Goal: Information Seeking & Learning: Learn about a topic

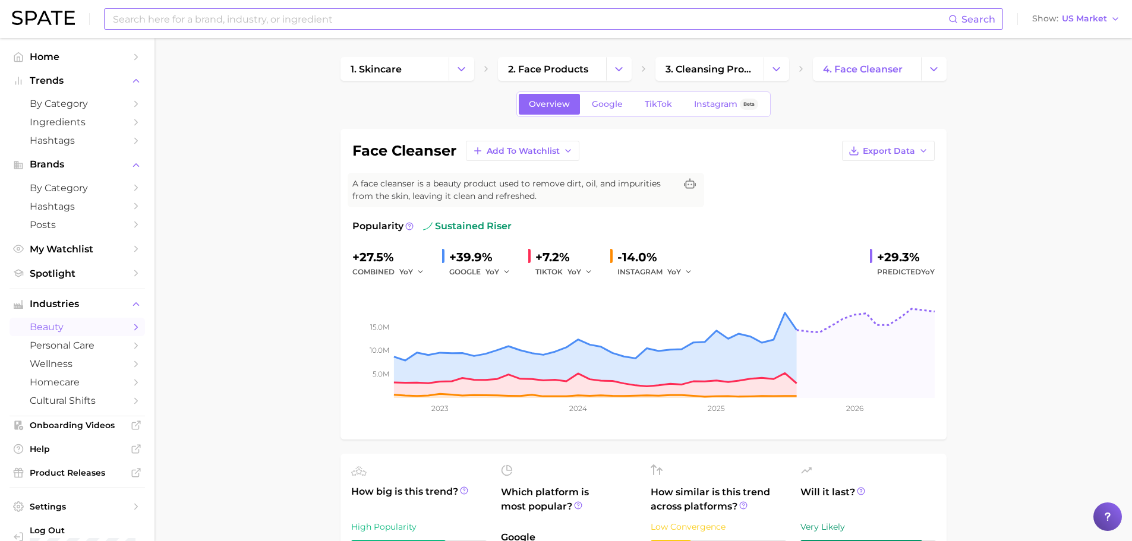
click at [237, 20] on input at bounding box center [530, 19] width 837 height 20
type input "V"
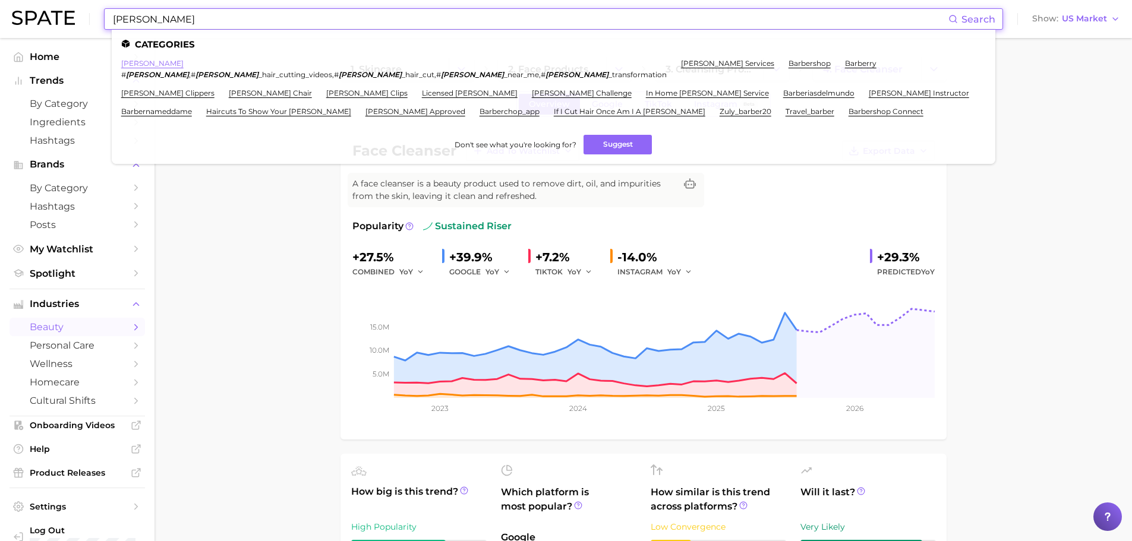
type input "[PERSON_NAME]"
click at [133, 62] on link "[PERSON_NAME]" at bounding box center [152, 63] width 62 height 9
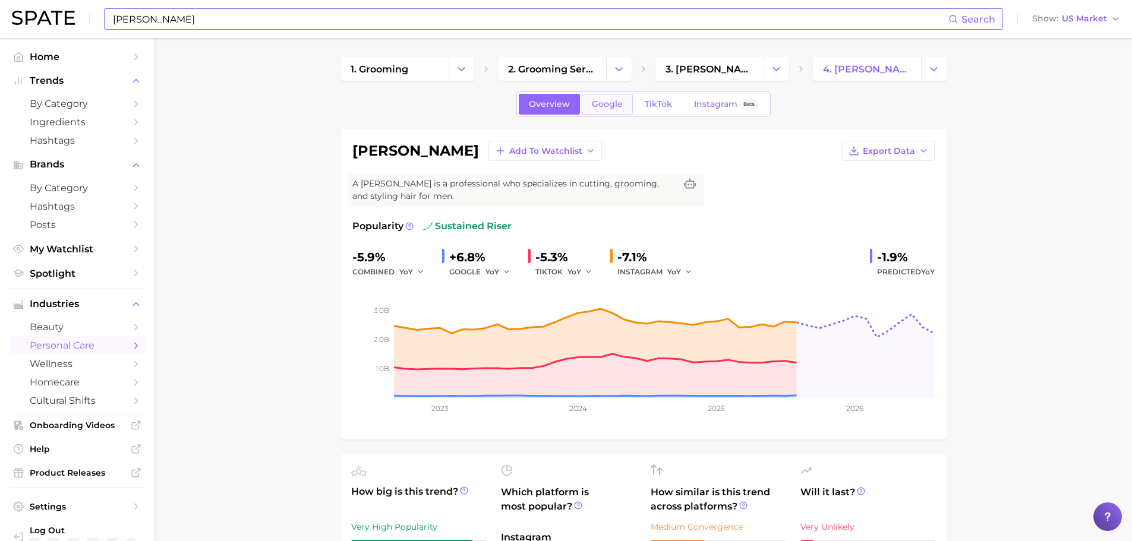
click at [608, 111] on link "Google" at bounding box center [607, 104] width 51 height 21
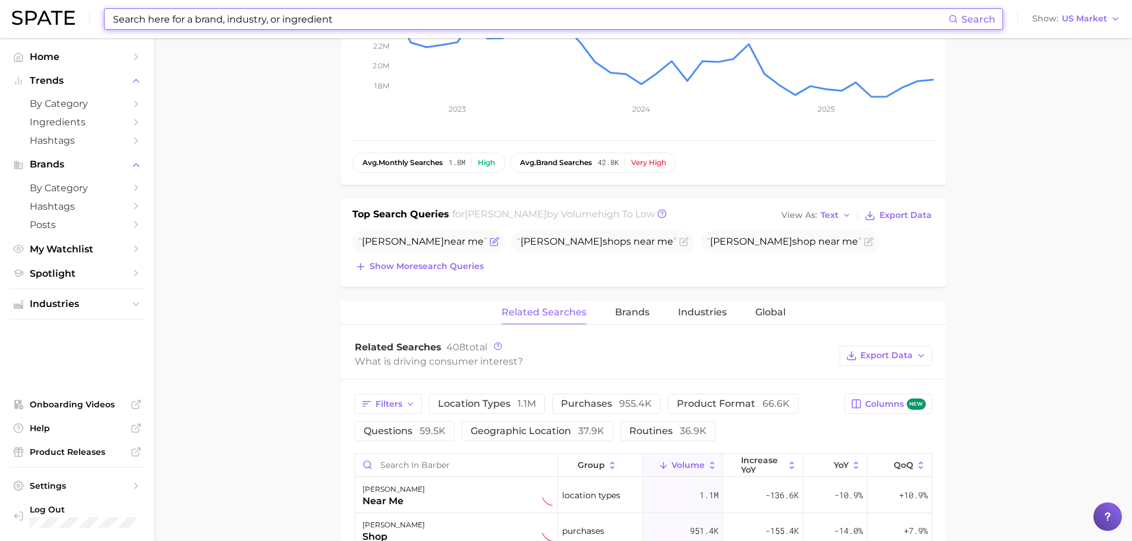
scroll to position [238, 0]
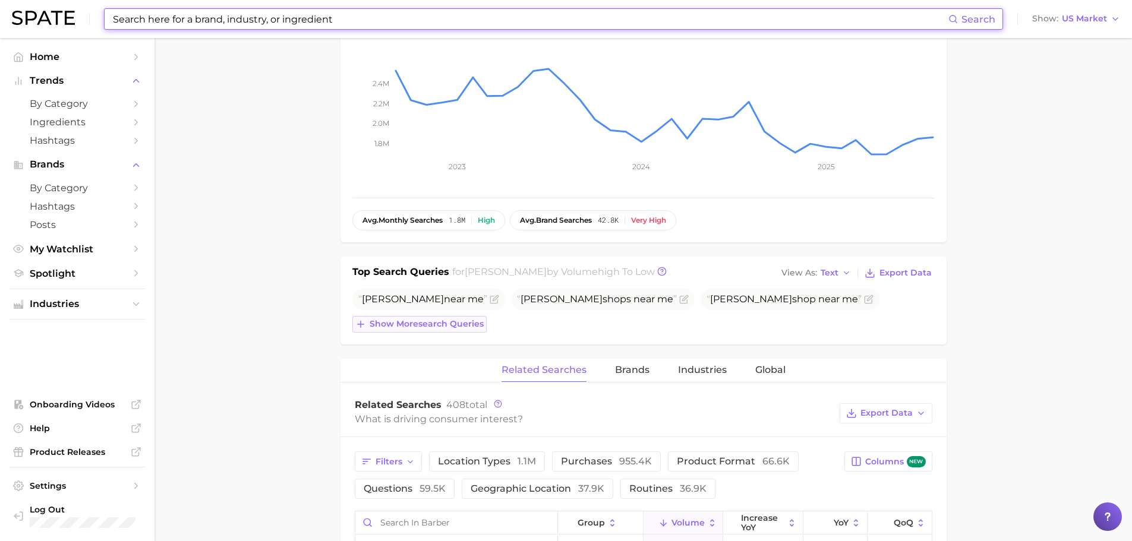
click at [411, 325] on span "Show more search queries" at bounding box center [427, 324] width 114 height 10
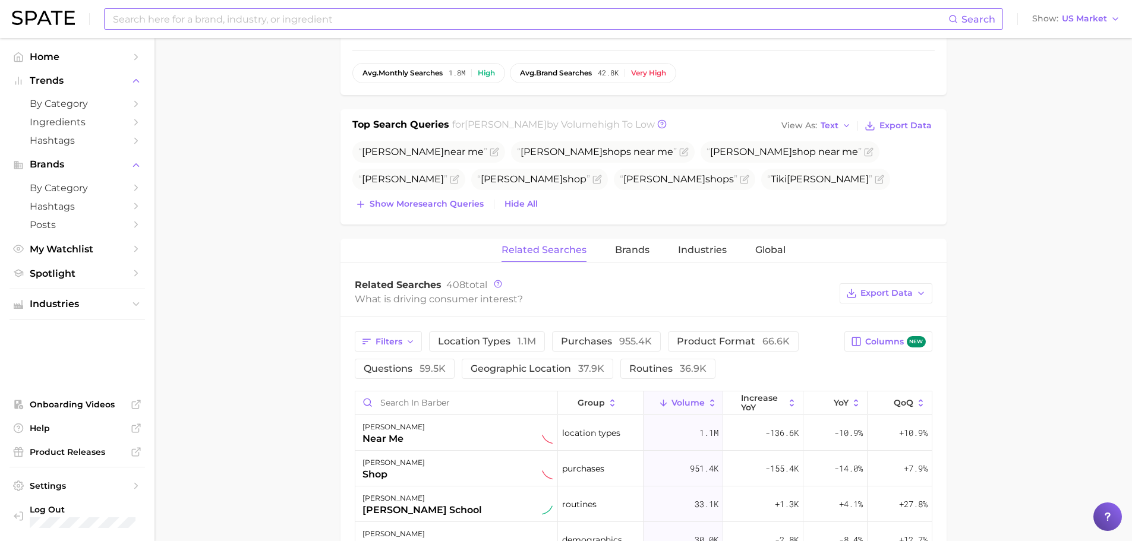
scroll to position [535, 0]
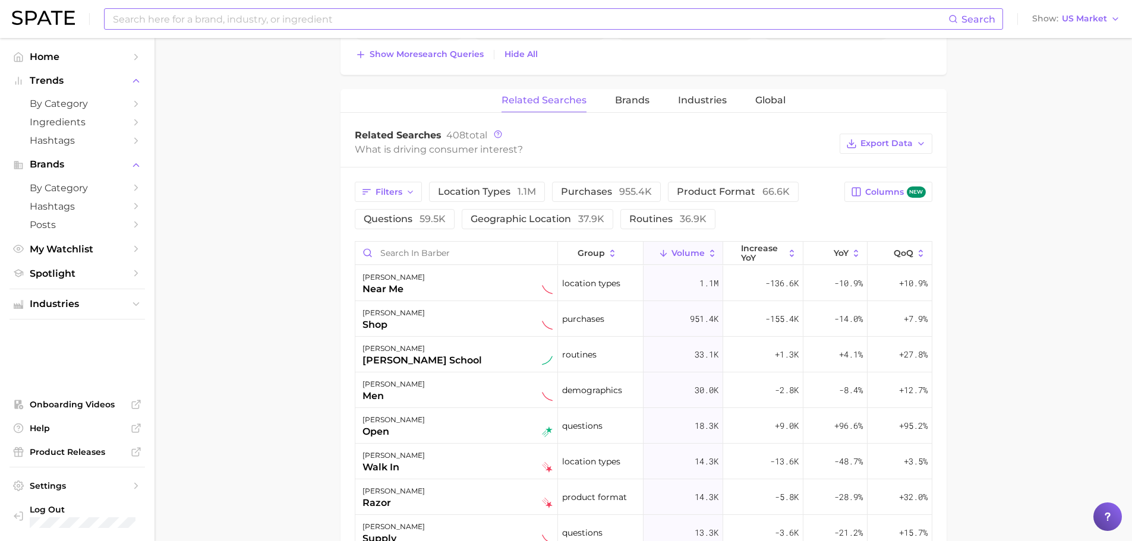
click at [707, 250] on icon at bounding box center [712, 253] width 11 height 11
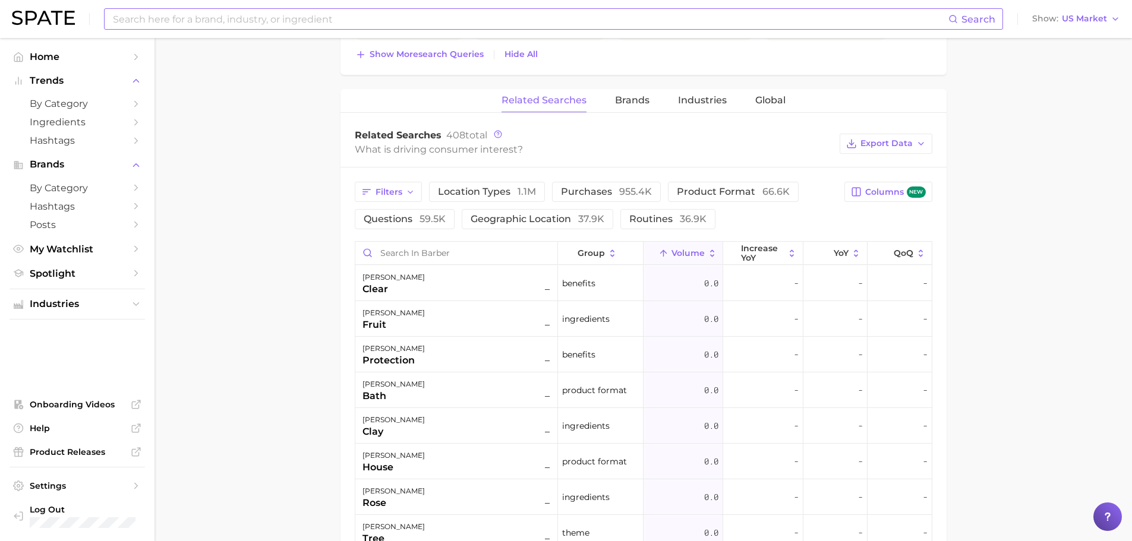
click at [707, 250] on icon at bounding box center [712, 253] width 11 height 11
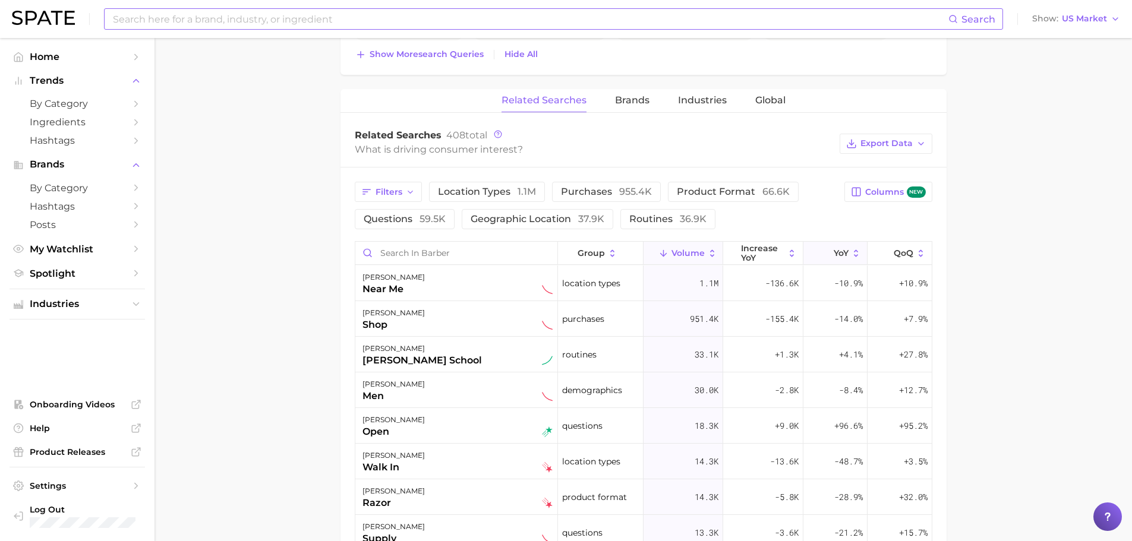
click at [851, 254] on icon at bounding box center [856, 253] width 11 height 11
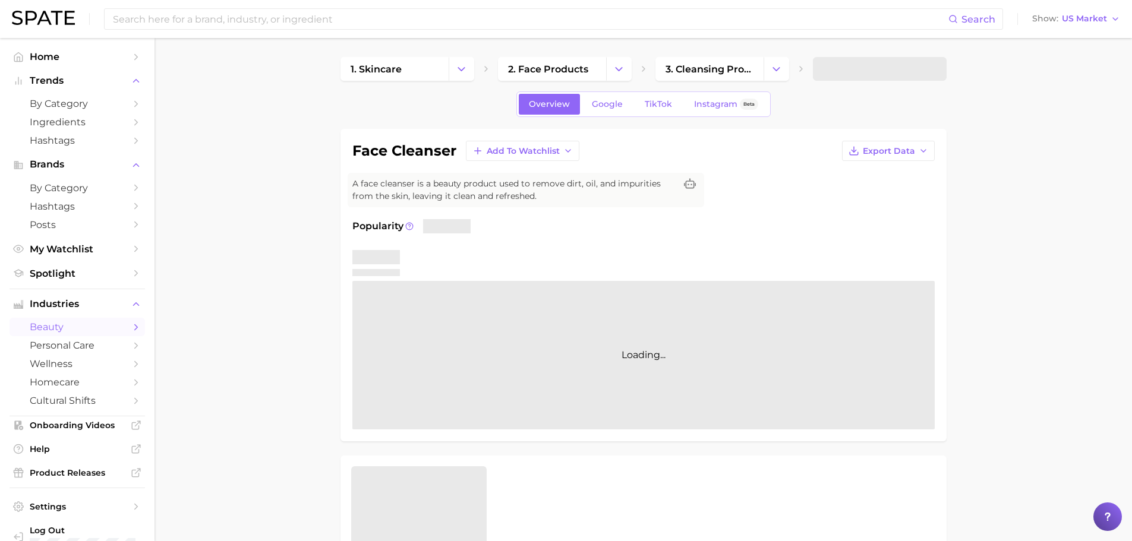
click at [179, 8] on div "Search Show US Market" at bounding box center [566, 19] width 1108 height 38
click at [179, 21] on input at bounding box center [530, 19] width 837 height 20
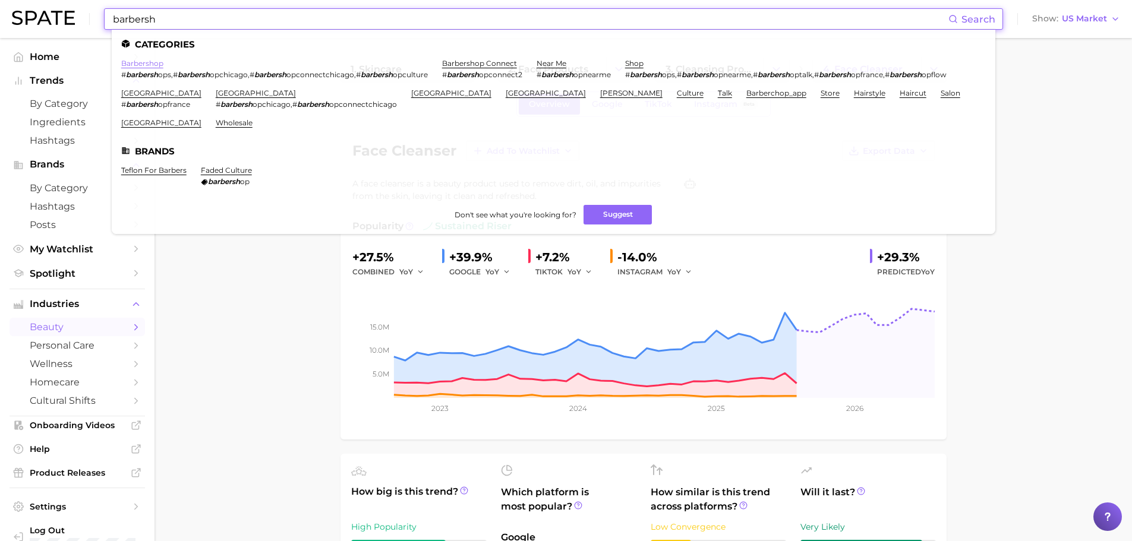
type input "barbersh"
click at [153, 61] on link "barbershop" at bounding box center [142, 63] width 42 height 9
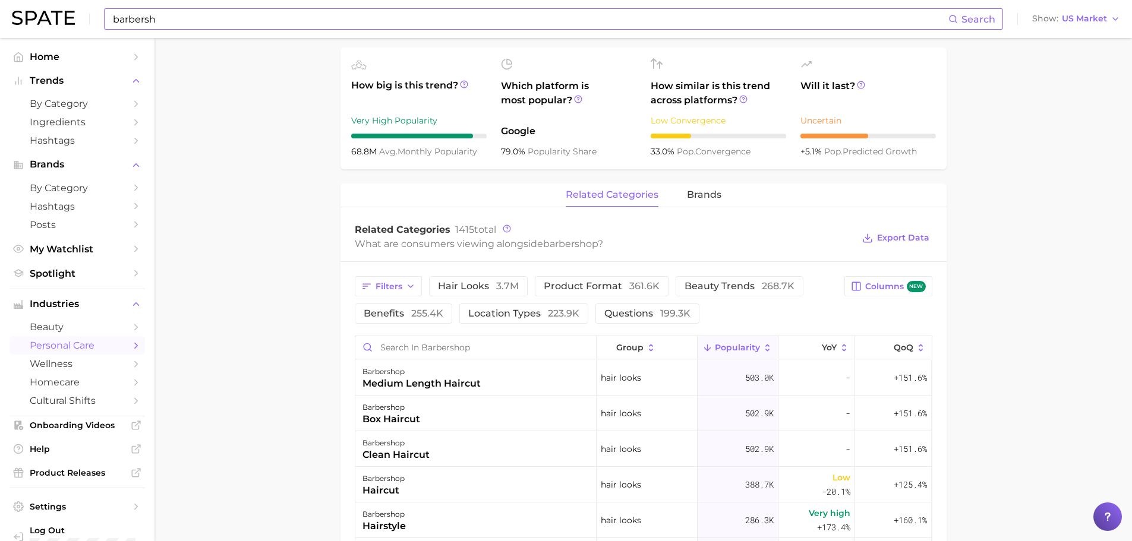
scroll to position [475, 0]
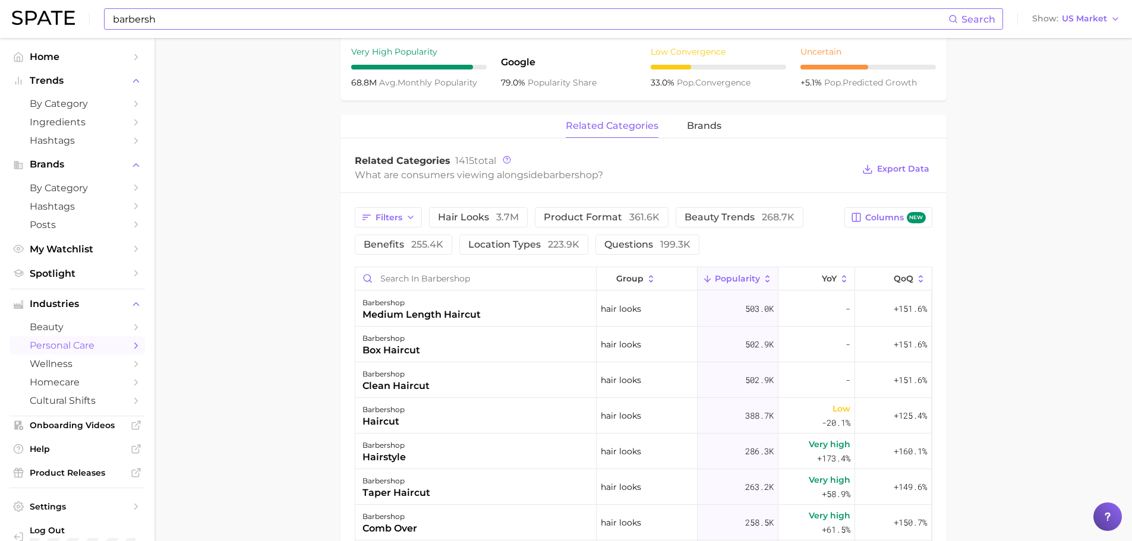
click at [763, 278] on icon at bounding box center [768, 279] width 11 height 11
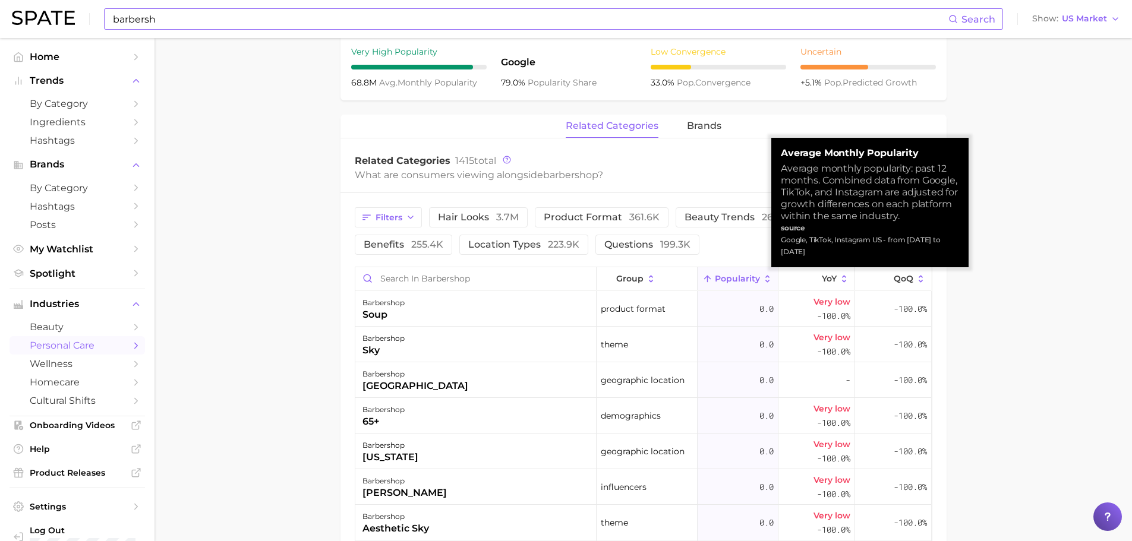
click at [764, 278] on icon at bounding box center [768, 279] width 11 height 11
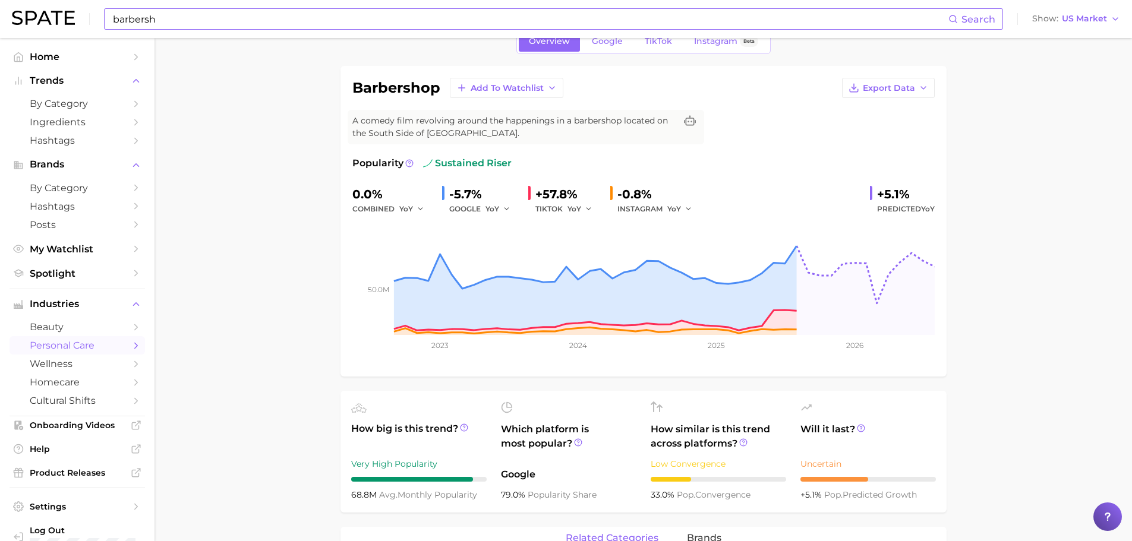
scroll to position [0, 0]
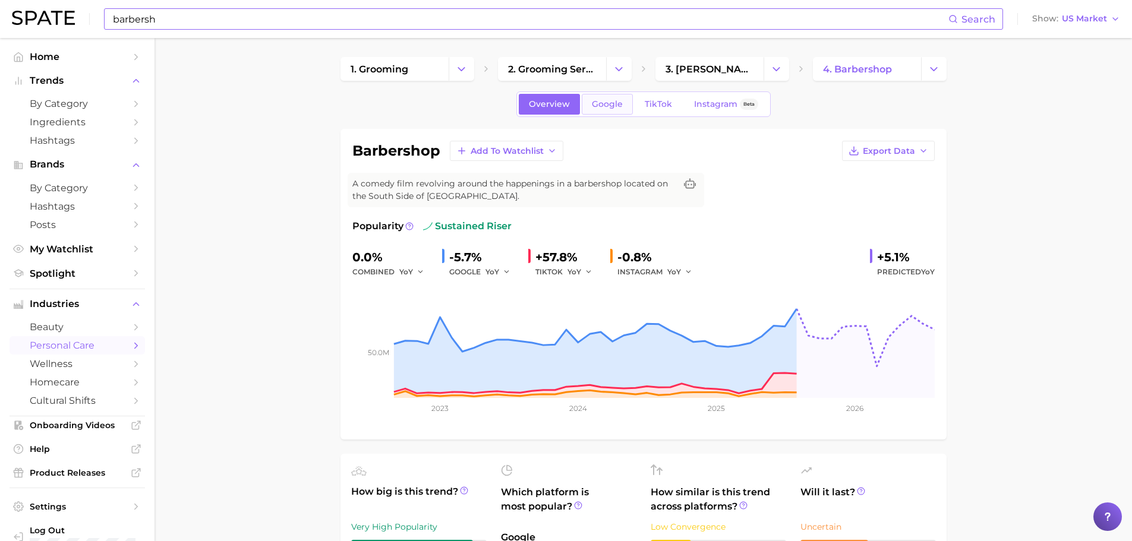
click at [596, 112] on link "Google" at bounding box center [607, 104] width 51 height 21
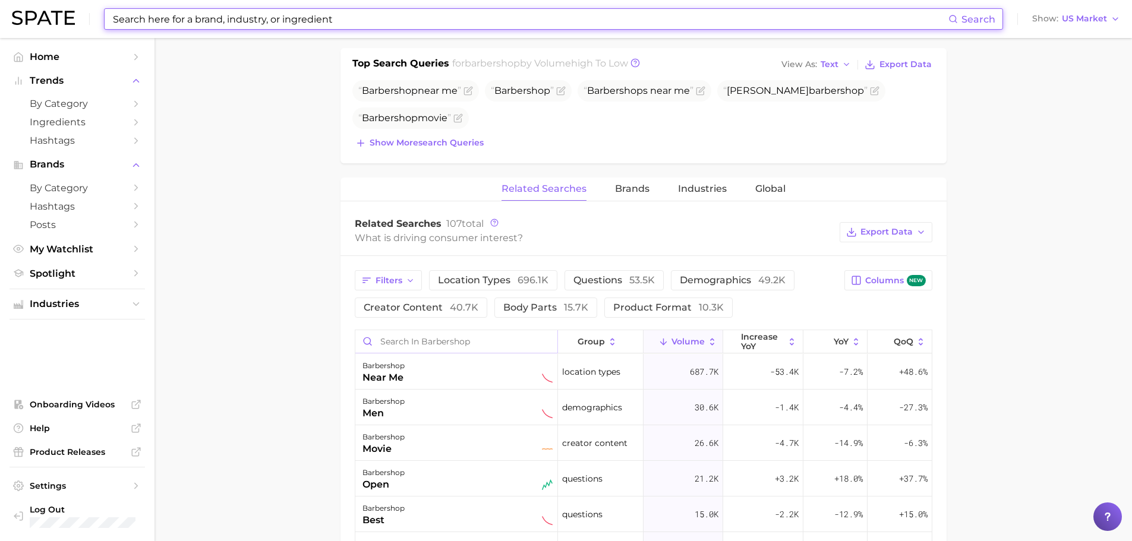
scroll to position [475, 0]
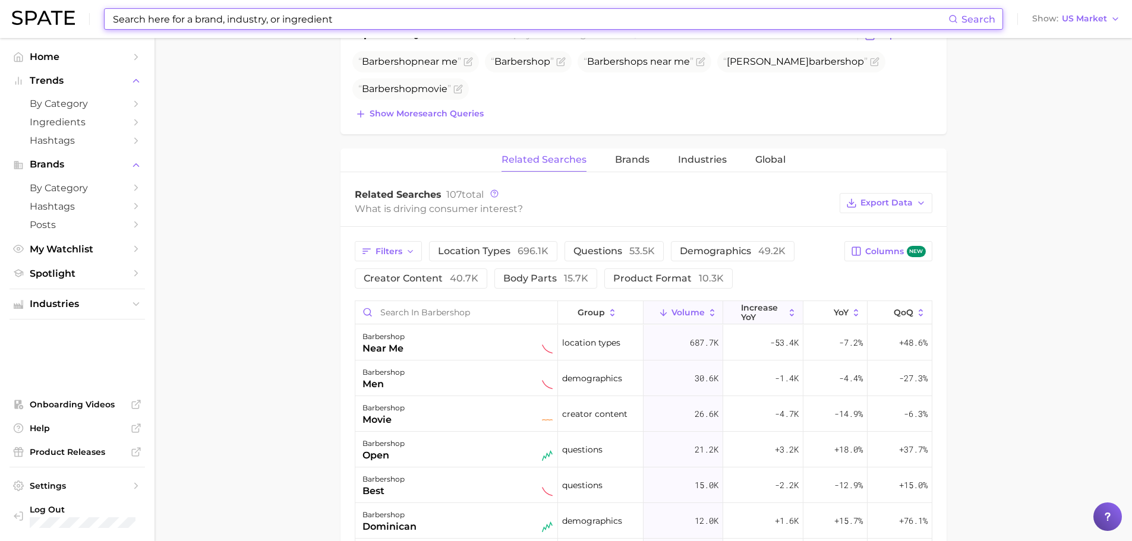
click at [789, 308] on icon at bounding box center [792, 313] width 11 height 11
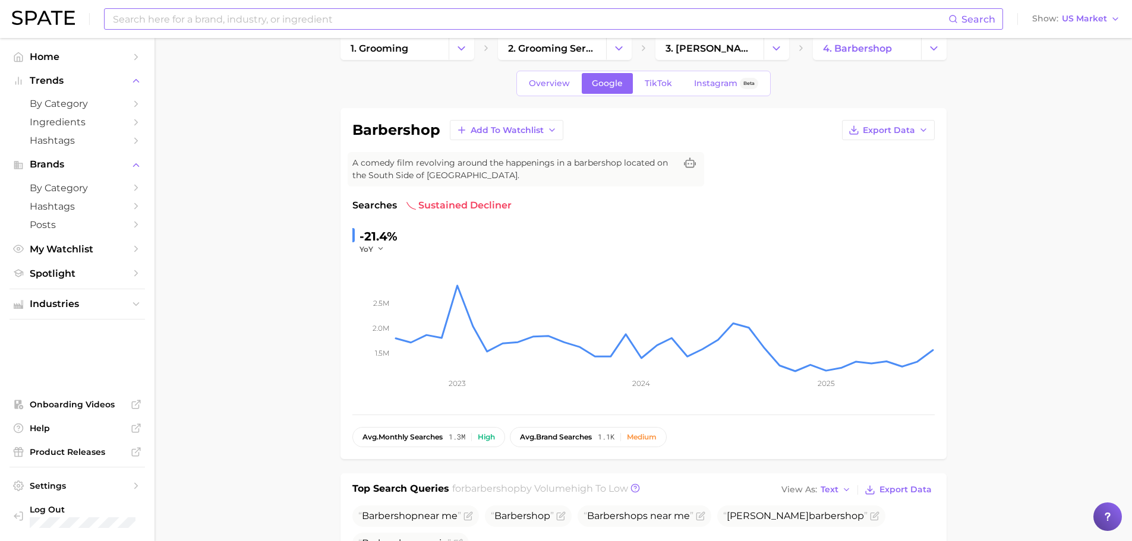
scroll to position [0, 0]
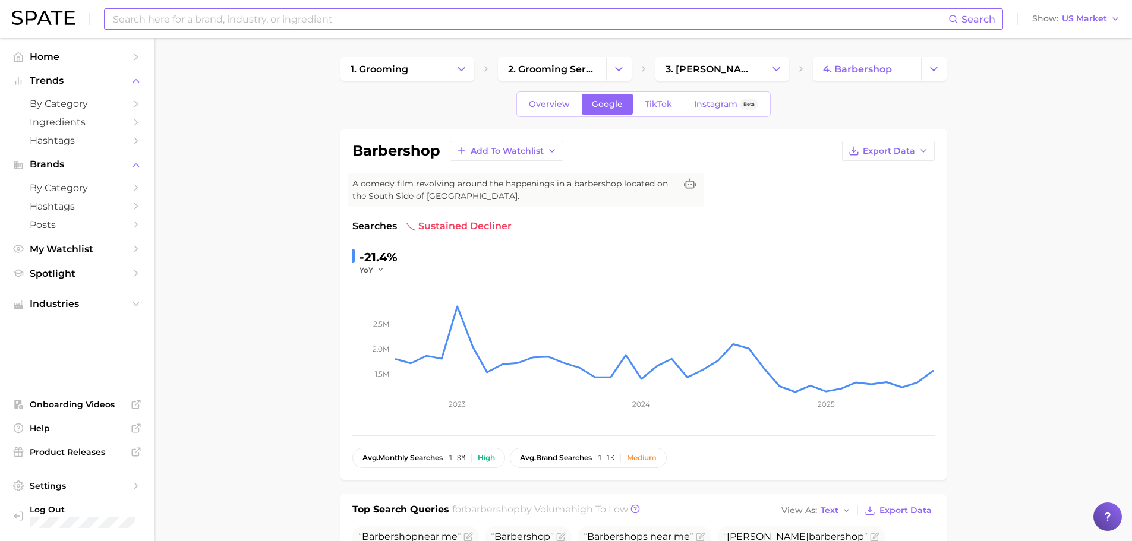
click at [657, 113] on link "TikTok" at bounding box center [659, 104] width 48 height 21
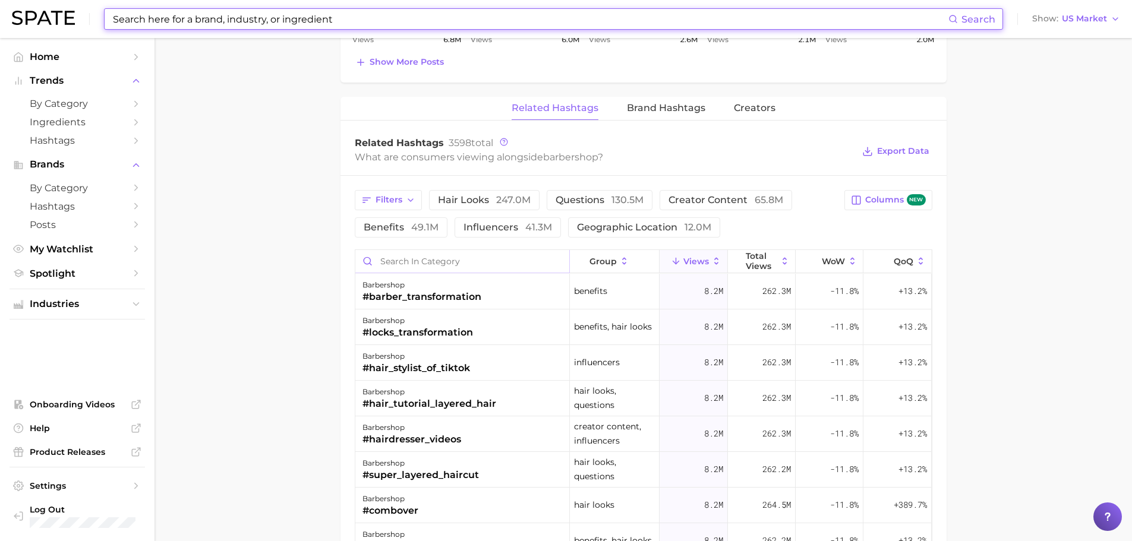
click at [444, 263] on input "Search in category" at bounding box center [462, 261] width 214 height 23
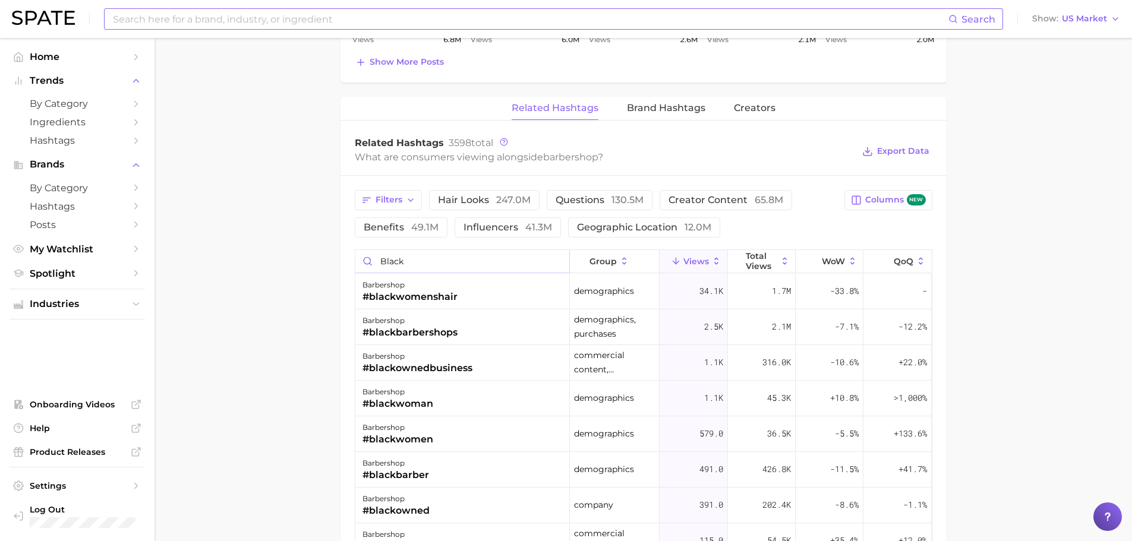
click at [406, 263] on input "black" at bounding box center [462, 261] width 214 height 23
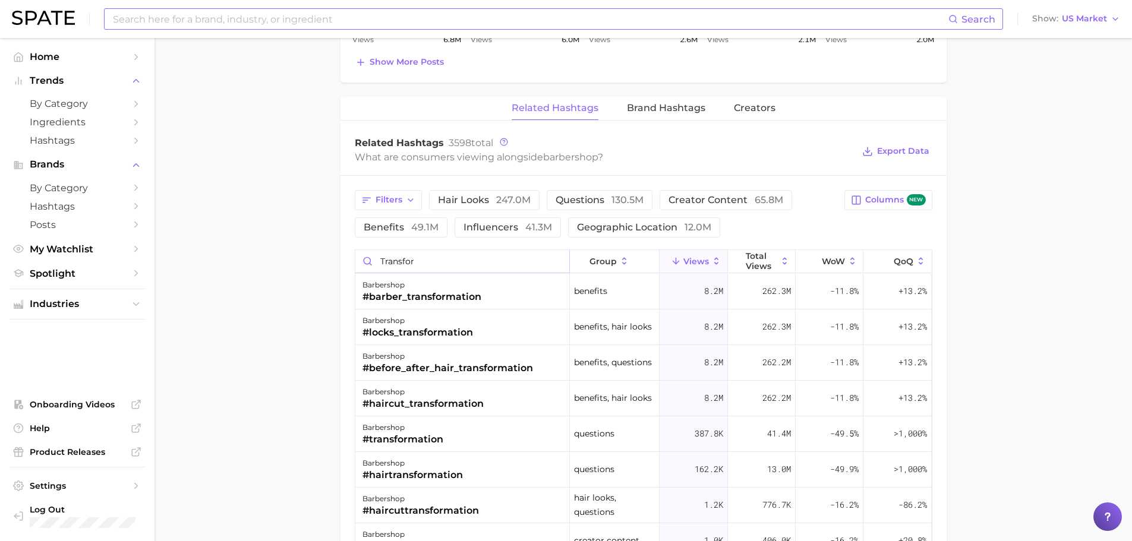
scroll to position [951, 0]
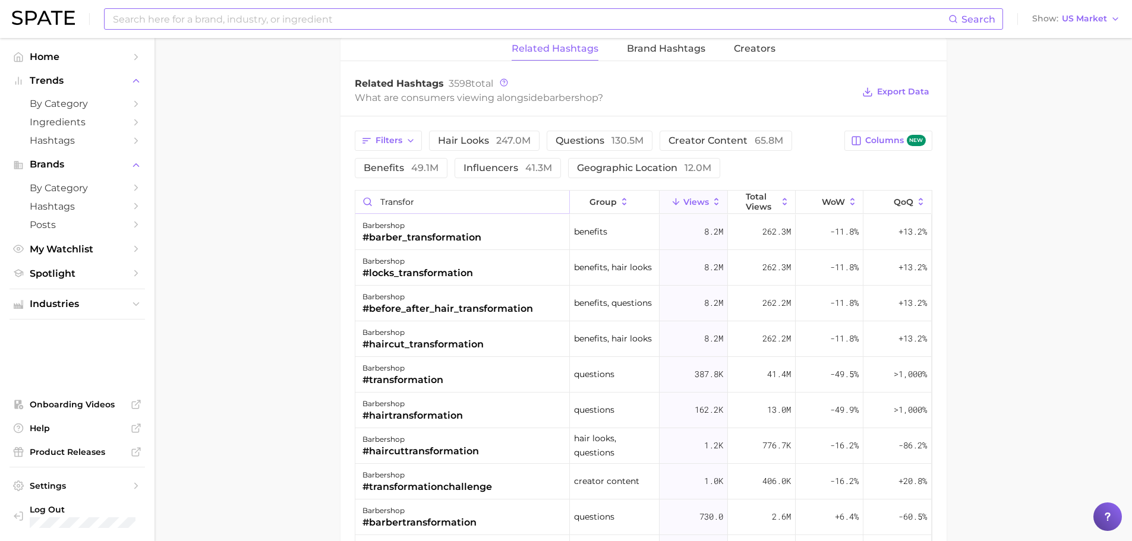
click at [463, 207] on input "transfor" at bounding box center [462, 202] width 214 height 23
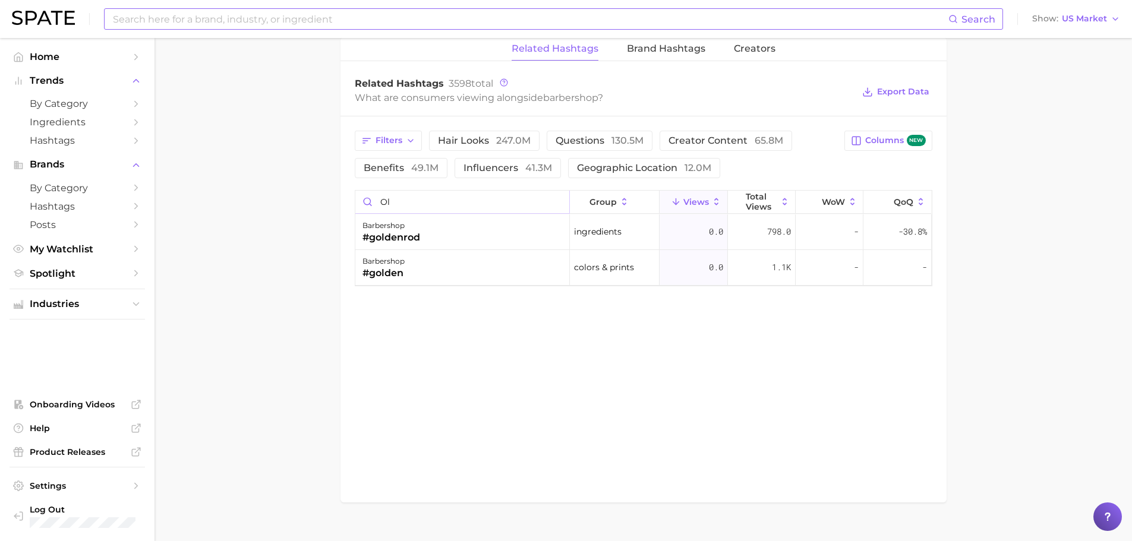
type input "o"
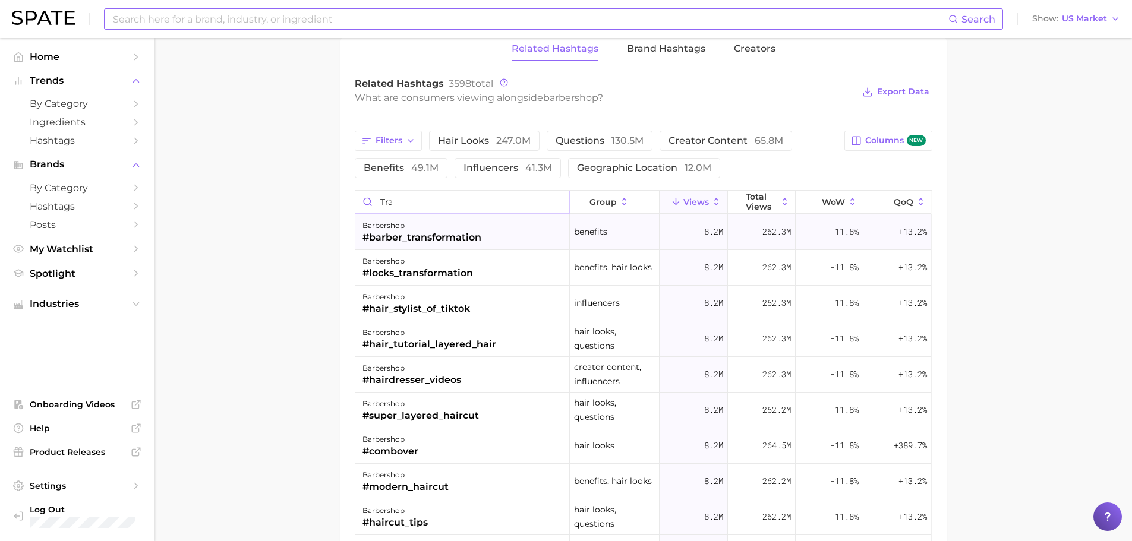
type input "trad"
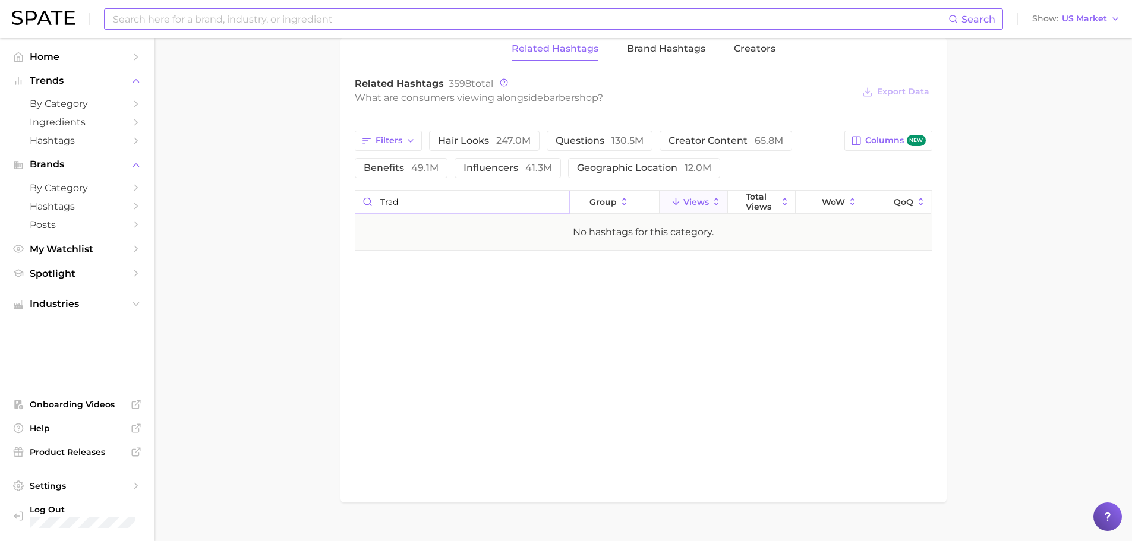
click at [554, 206] on input "trad" at bounding box center [462, 202] width 214 height 23
click at [560, 204] on input "trad" at bounding box center [462, 202] width 214 height 23
click at [554, 201] on input "trad" at bounding box center [462, 202] width 214 height 23
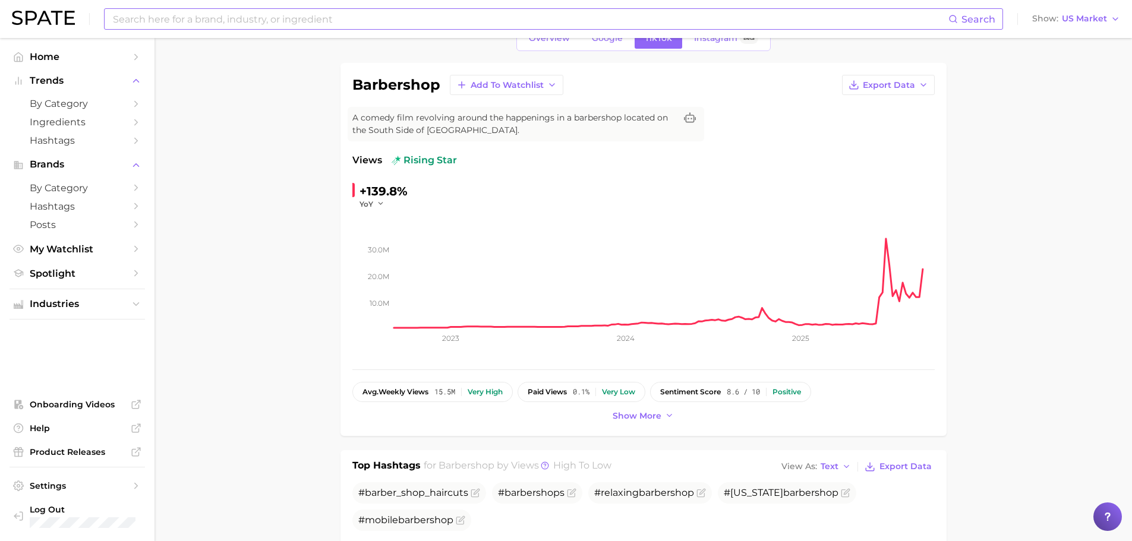
scroll to position [0, 0]
